Goal: Information Seeking & Learning: Learn about a topic

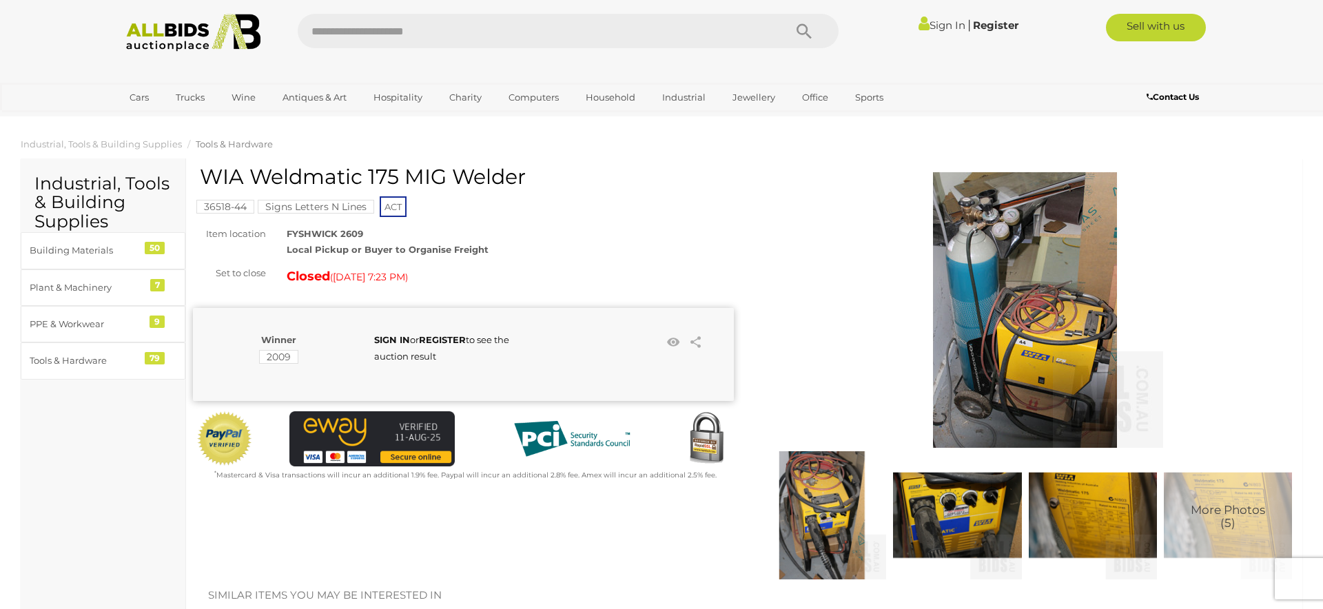
click at [1064, 349] on img at bounding box center [1025, 310] width 276 height 276
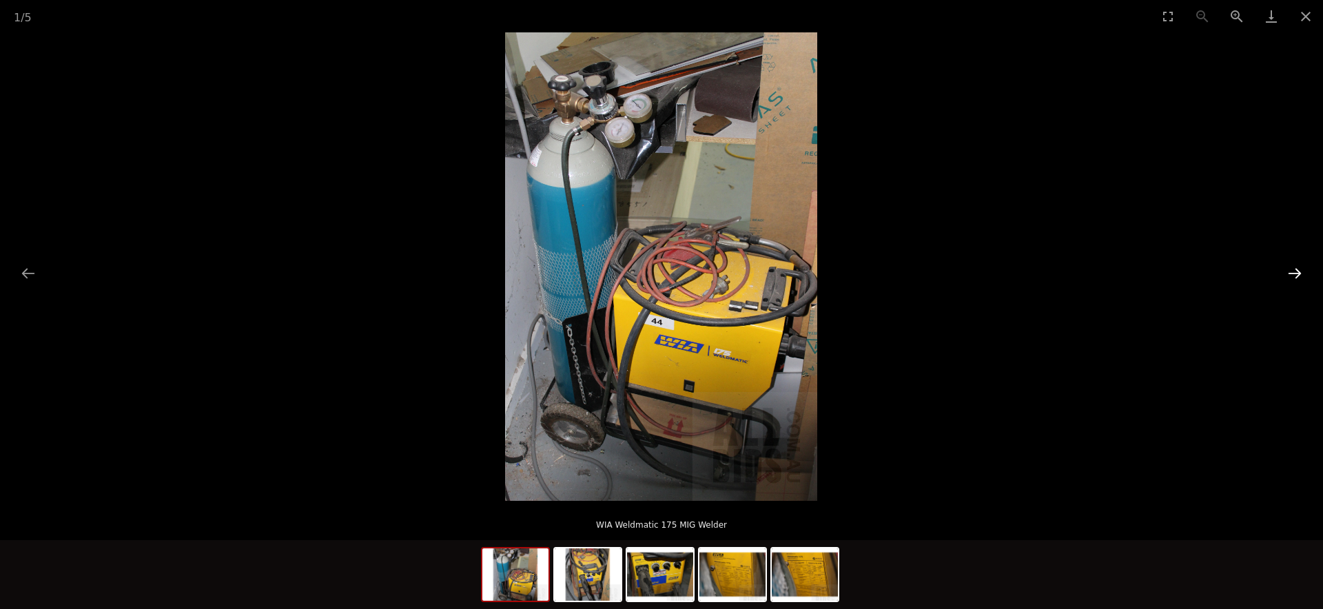
click at [1293, 274] on button "Next slide" at bounding box center [1294, 273] width 29 height 27
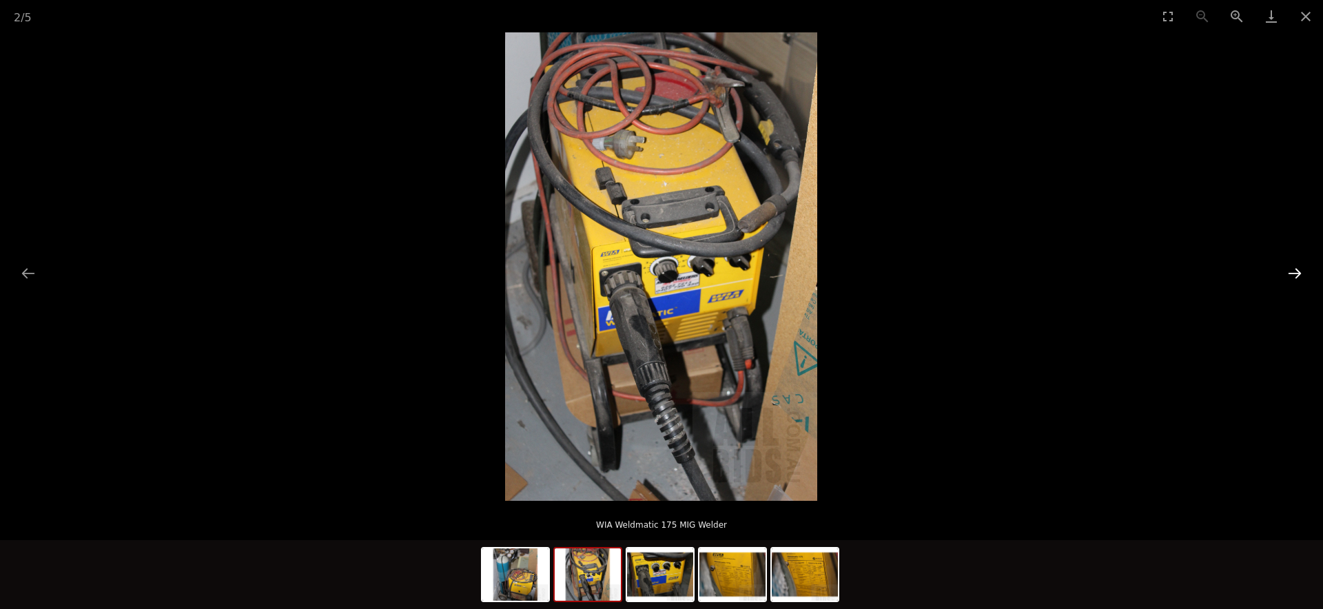
click at [1293, 274] on button "Next slide" at bounding box center [1294, 273] width 29 height 27
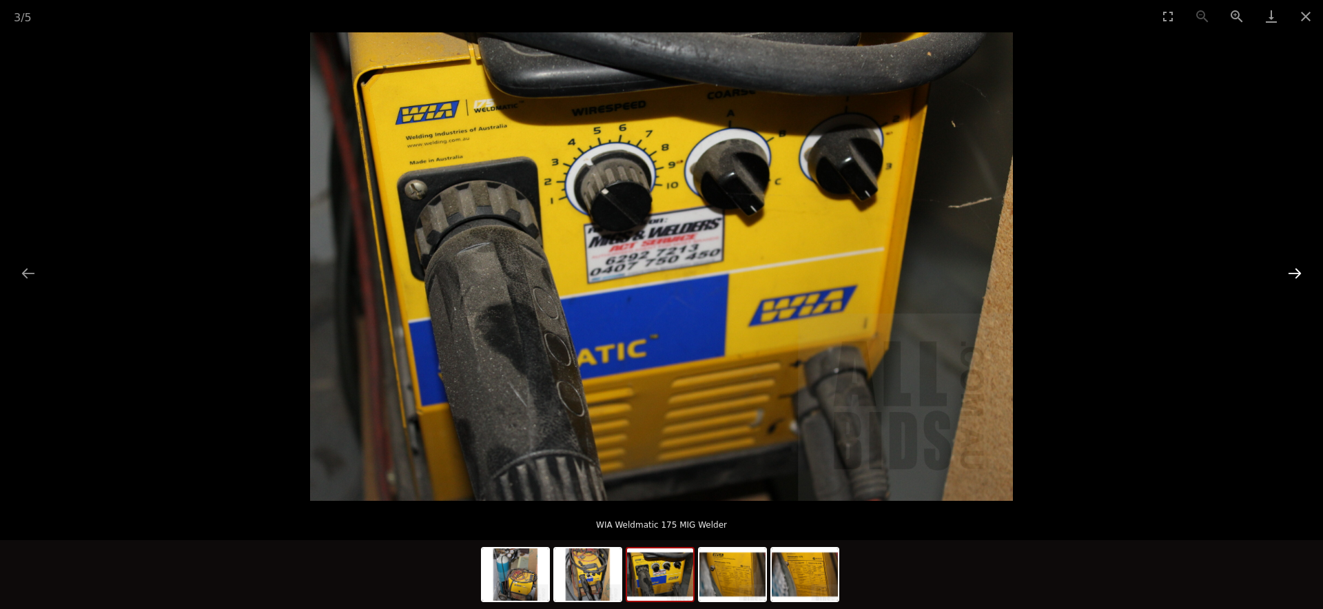
click at [1293, 274] on button "Next slide" at bounding box center [1294, 273] width 29 height 27
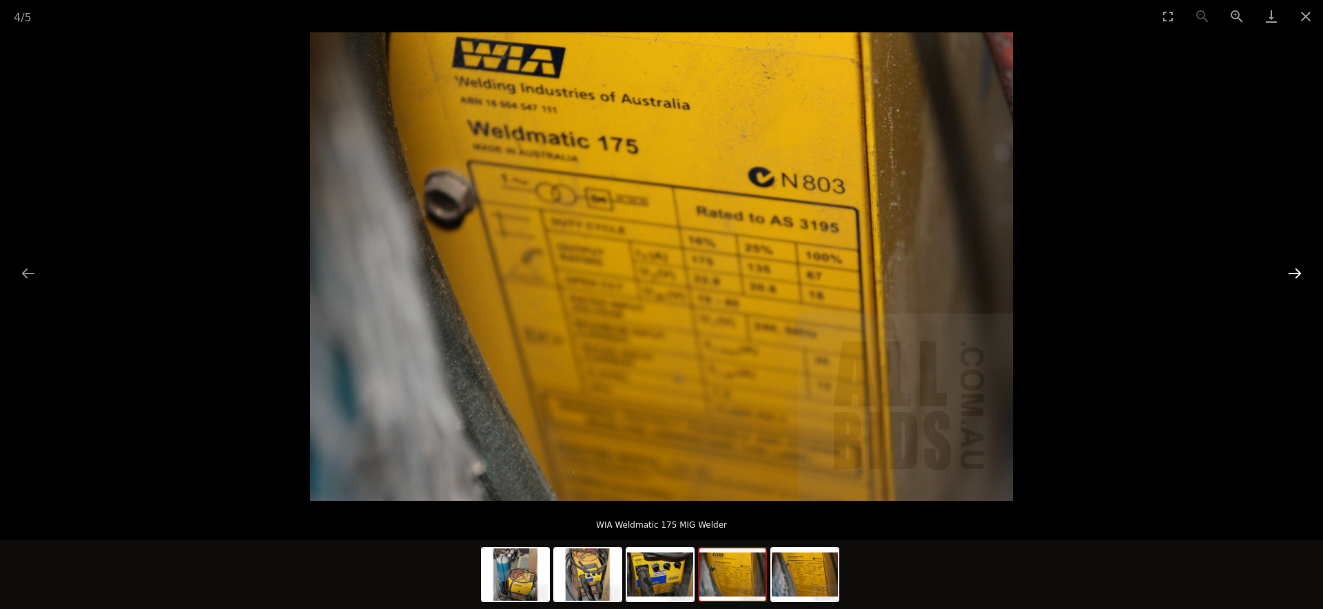
click at [1293, 274] on button "Next slide" at bounding box center [1294, 273] width 29 height 27
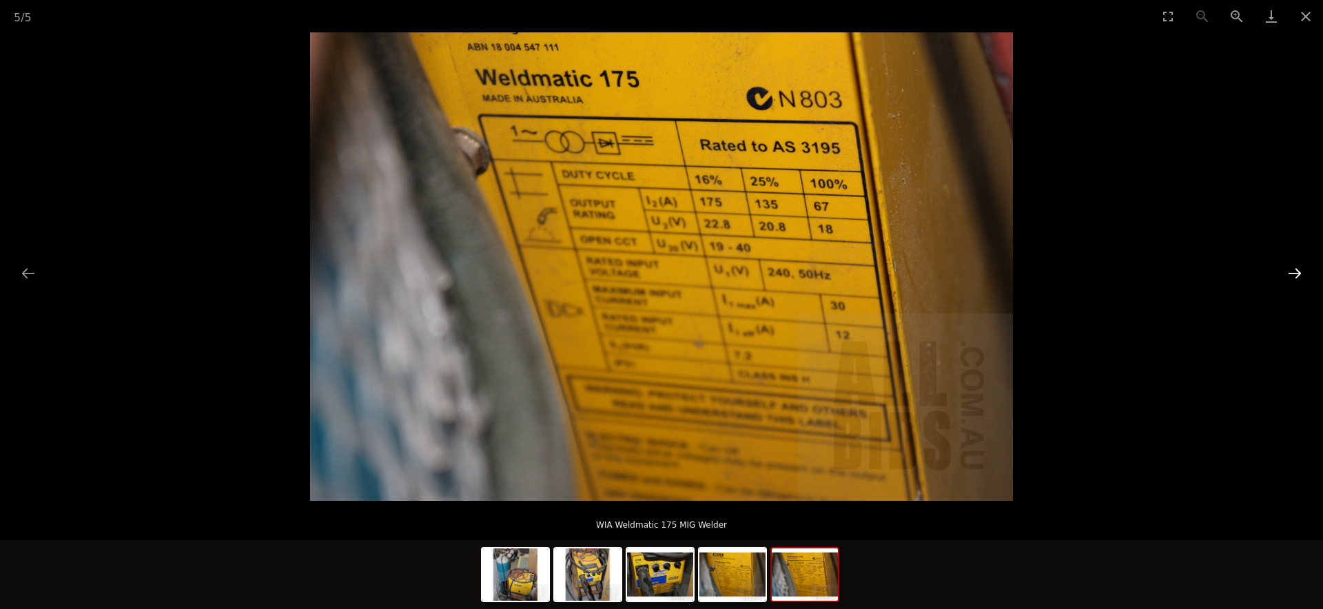
click at [1293, 274] on button "Next slide" at bounding box center [1294, 273] width 29 height 27
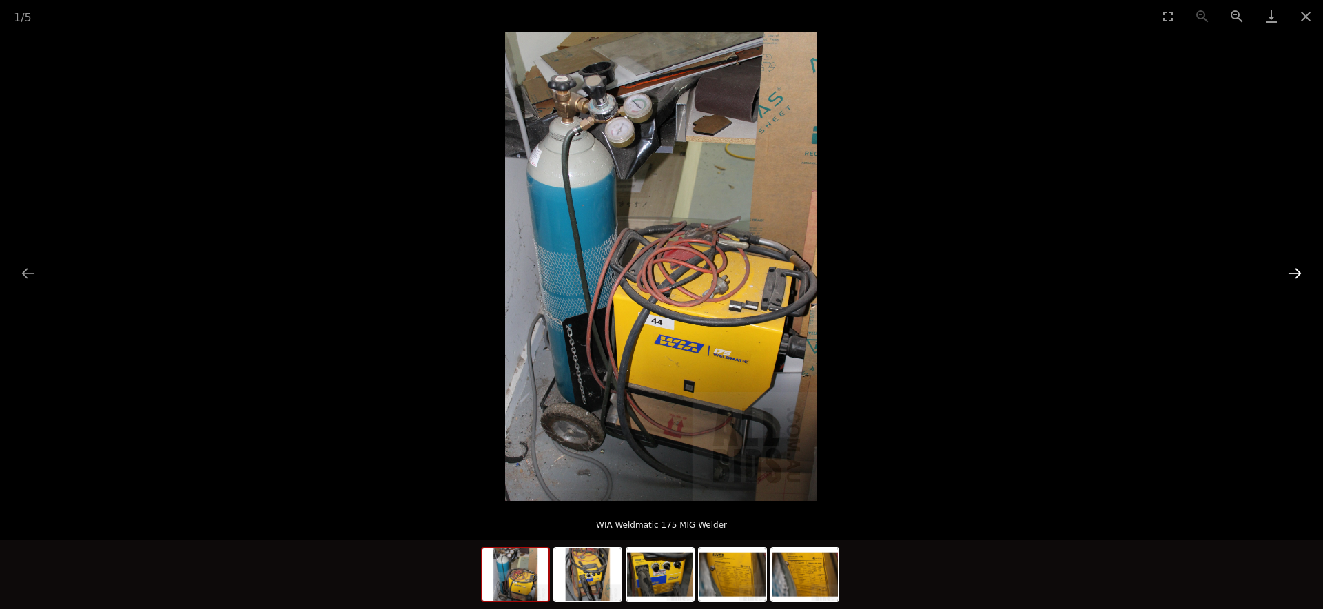
click at [1293, 274] on button "Next slide" at bounding box center [1294, 273] width 29 height 27
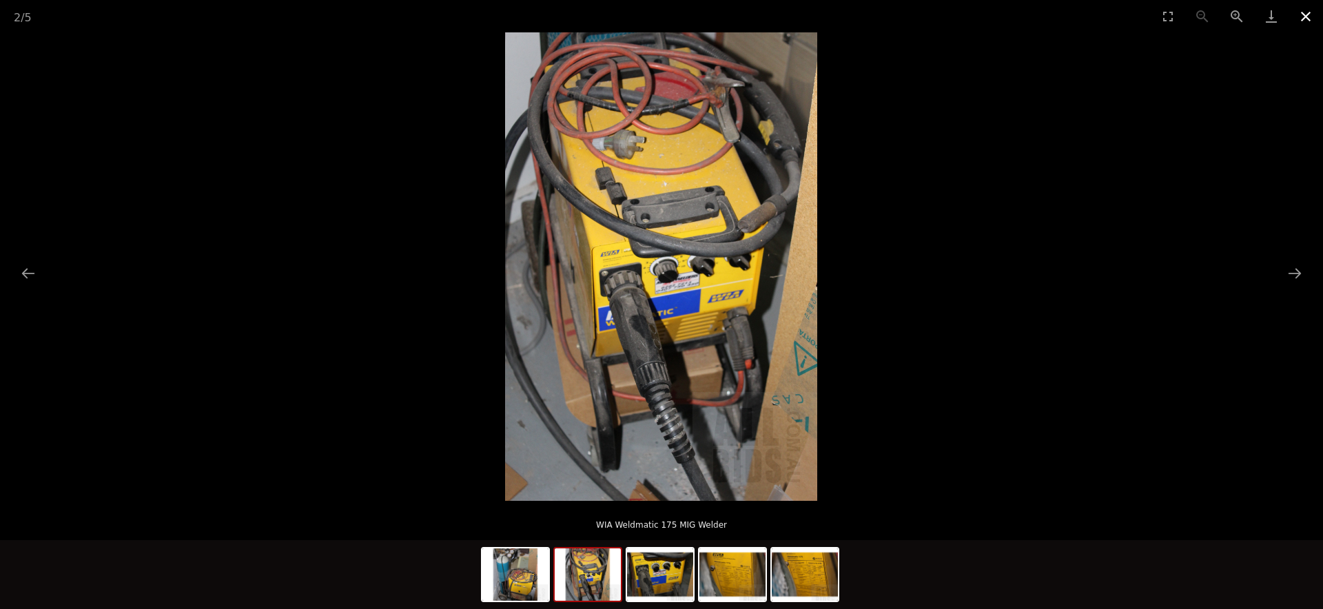
drag, startPoint x: 1306, startPoint y: 12, endPoint x: 1291, endPoint y: 12, distance: 14.5
click at [1306, 12] on button "Close gallery" at bounding box center [1305, 16] width 34 height 32
